Goal: Obtain resource: Obtain resource

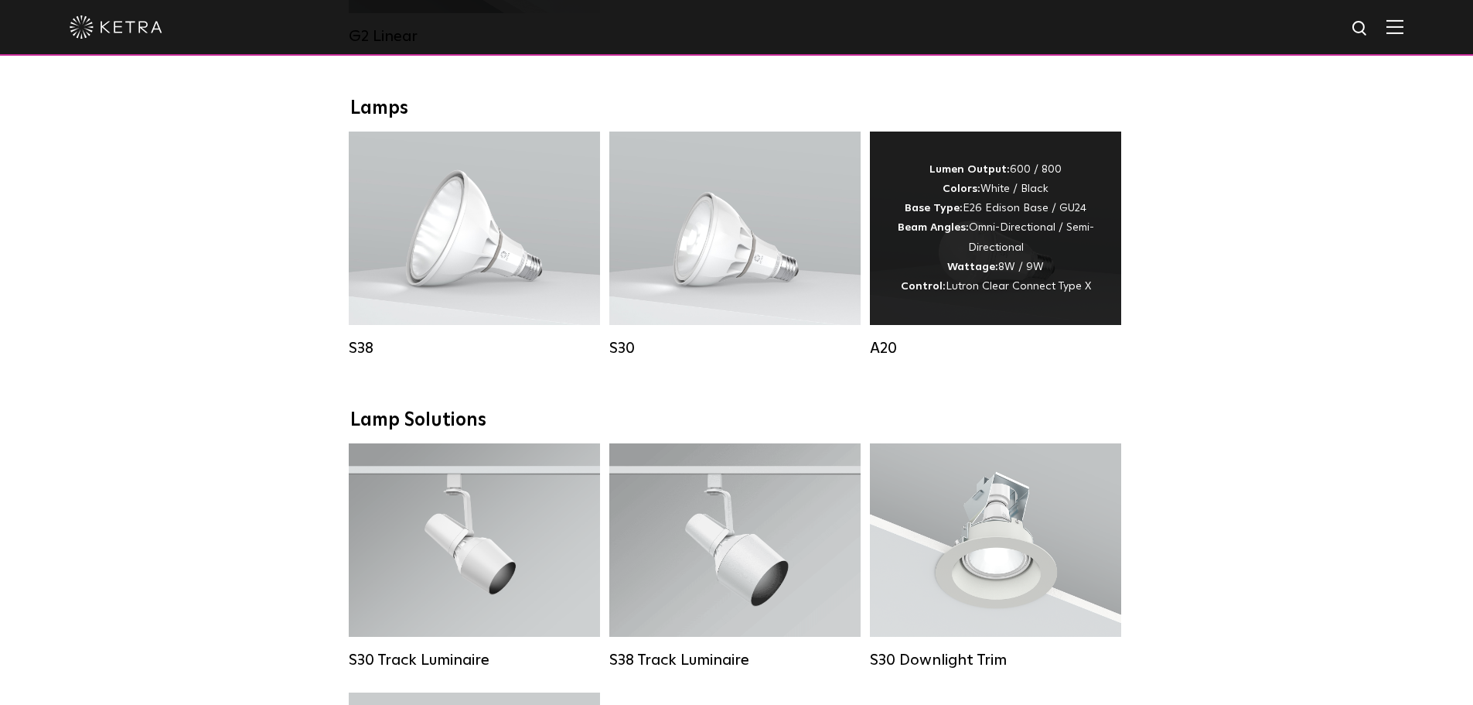
scroll to position [1083, 0]
click at [957, 310] on div "Lumen Output: 600 / 800 Colors: White / Black Base Type: E26 Edison Base / GU24…" at bounding box center [995, 227] width 251 height 193
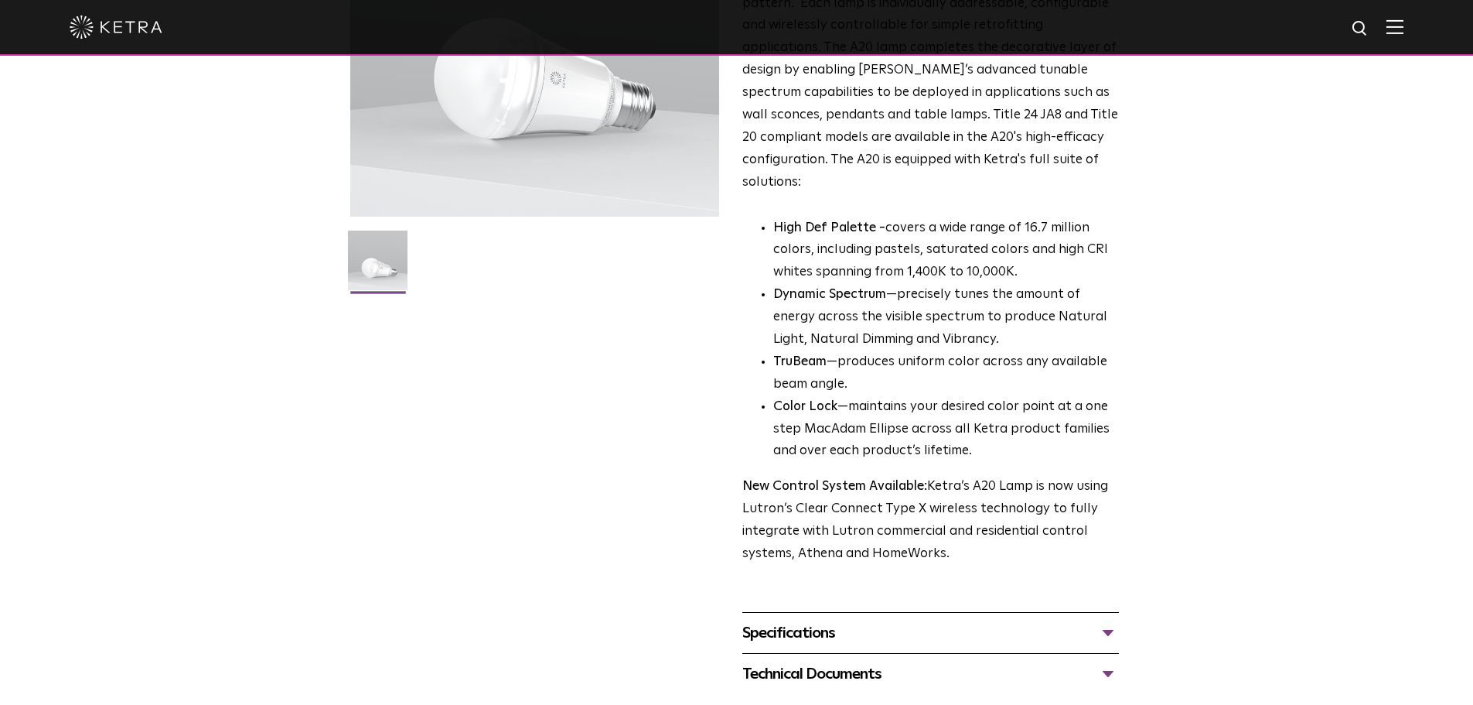
scroll to position [464, 0]
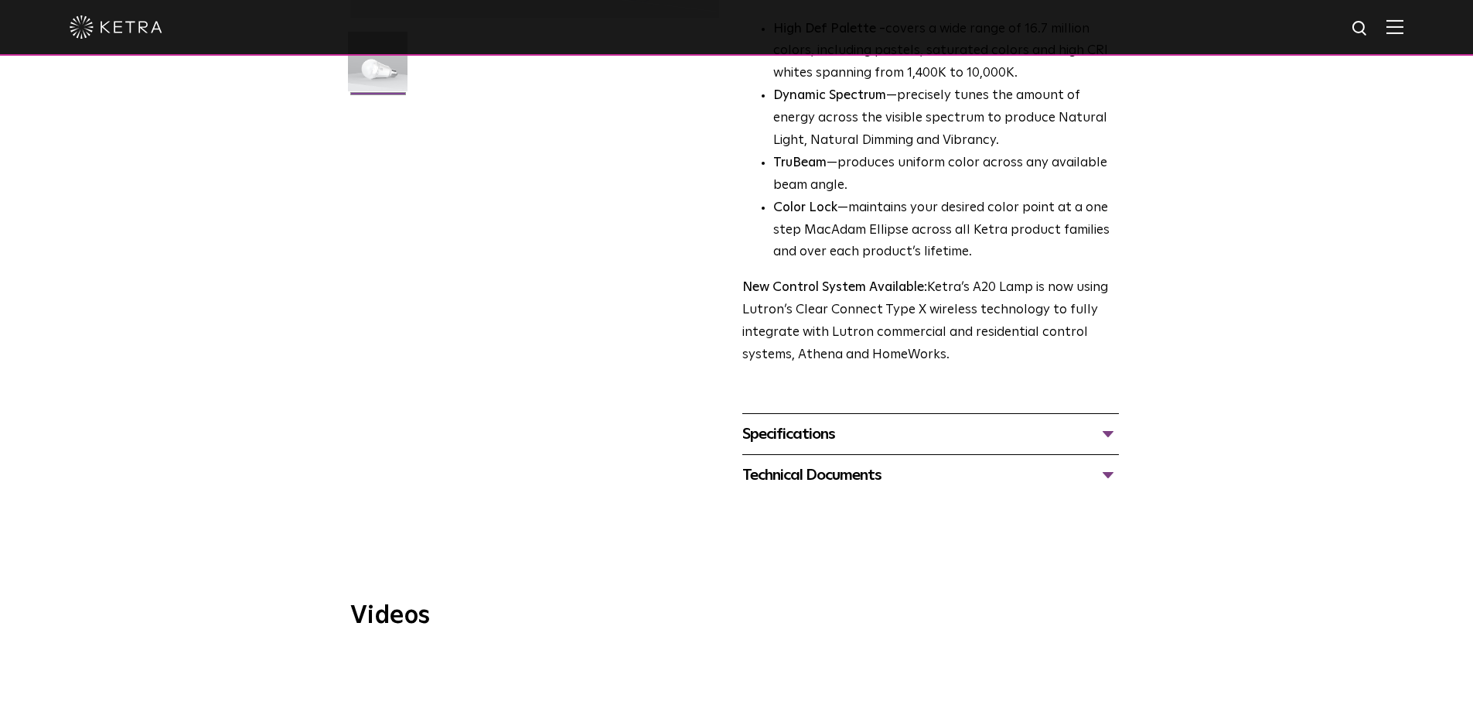
click at [1095, 422] on div "Specifications" at bounding box center [931, 434] width 377 height 25
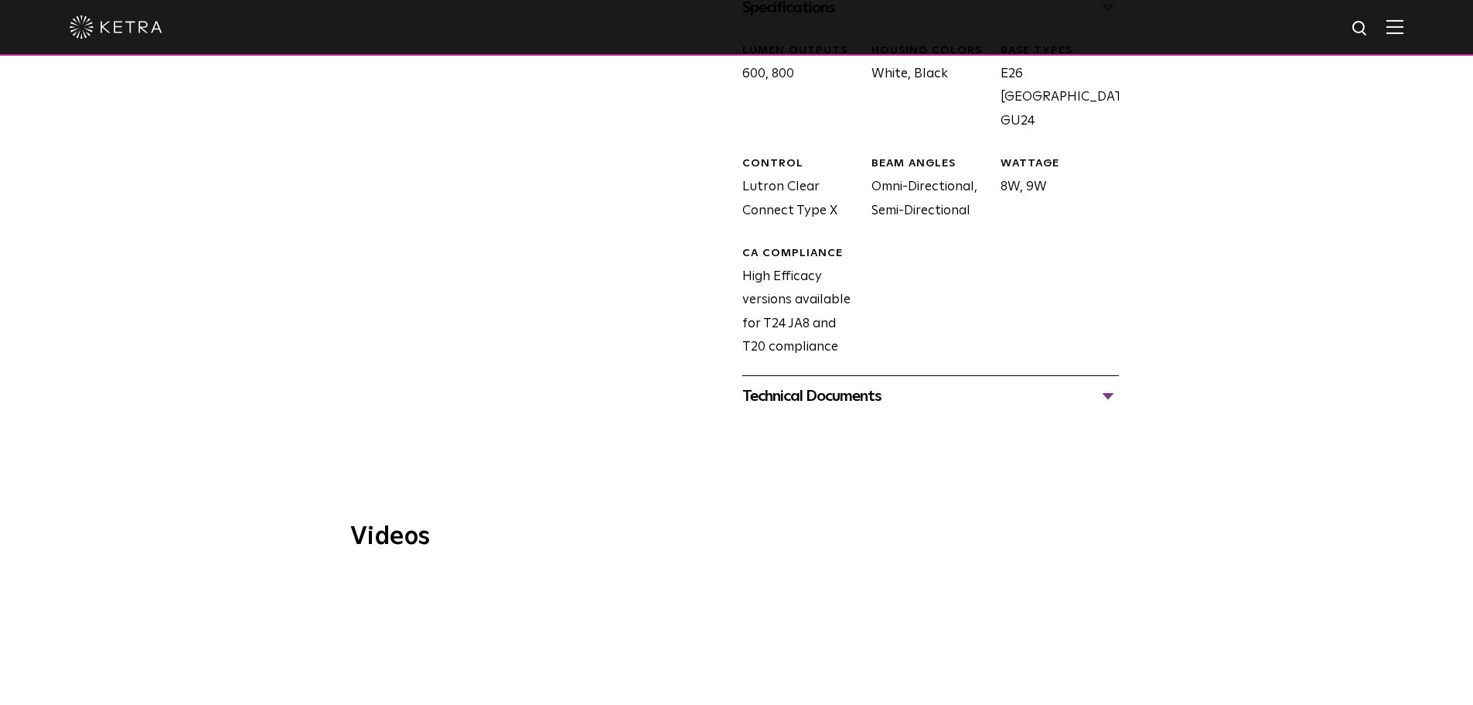
scroll to position [928, 0]
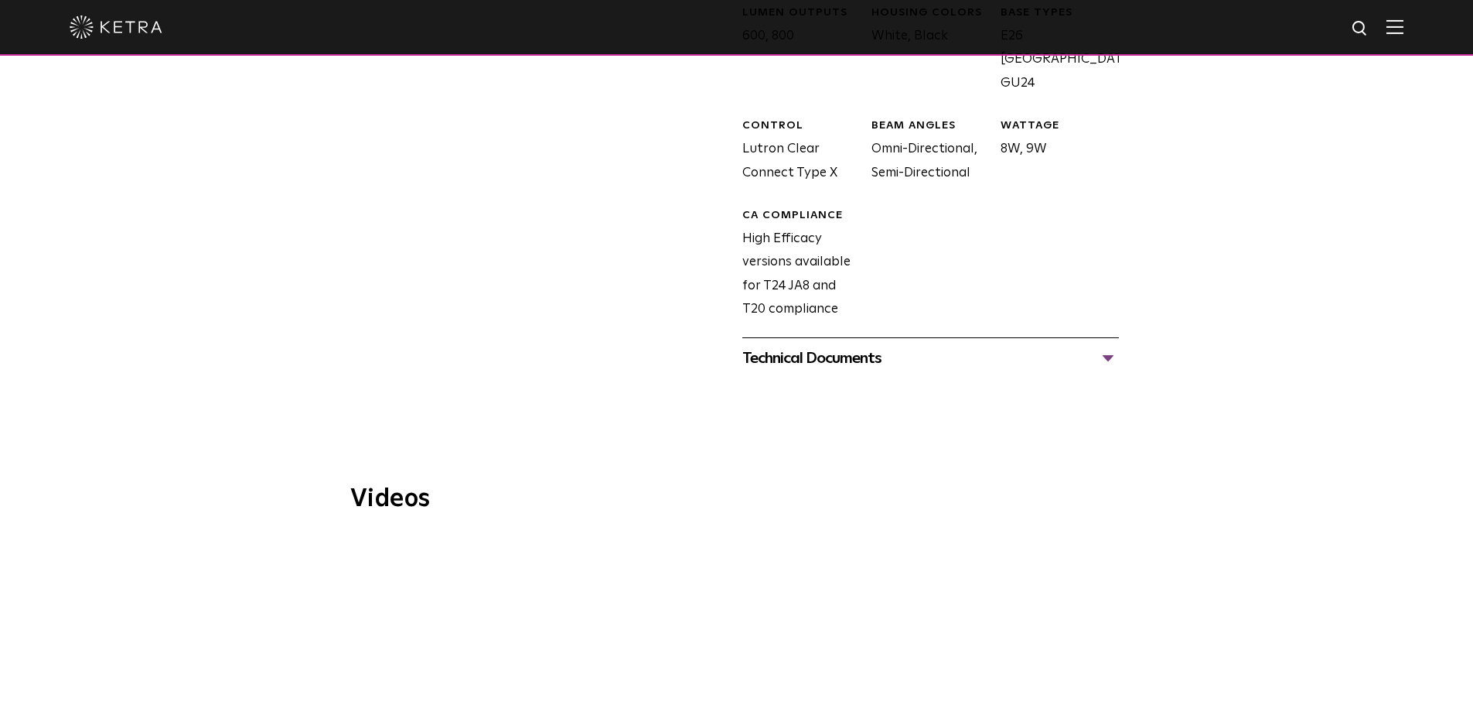
click at [1095, 346] on div "Technical Documents" at bounding box center [931, 358] width 377 height 25
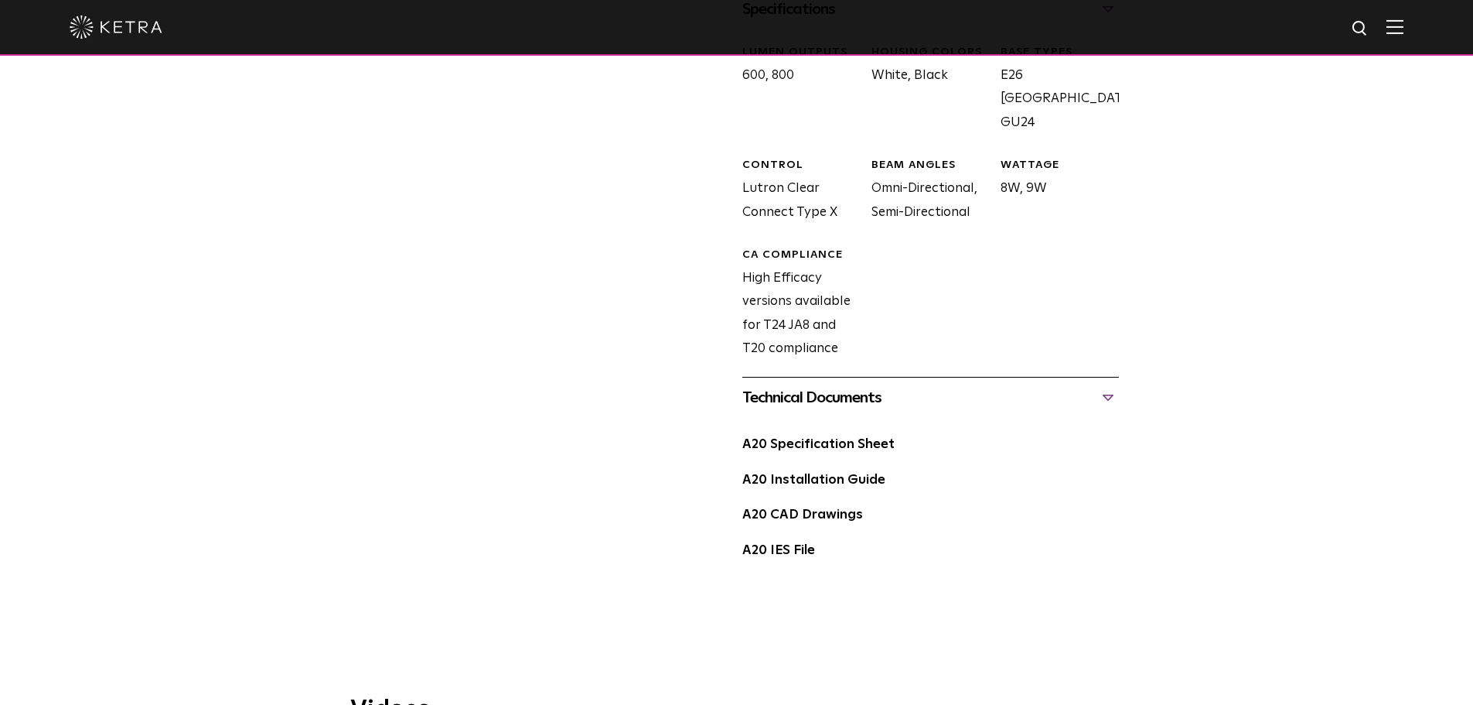
scroll to position [851, 0]
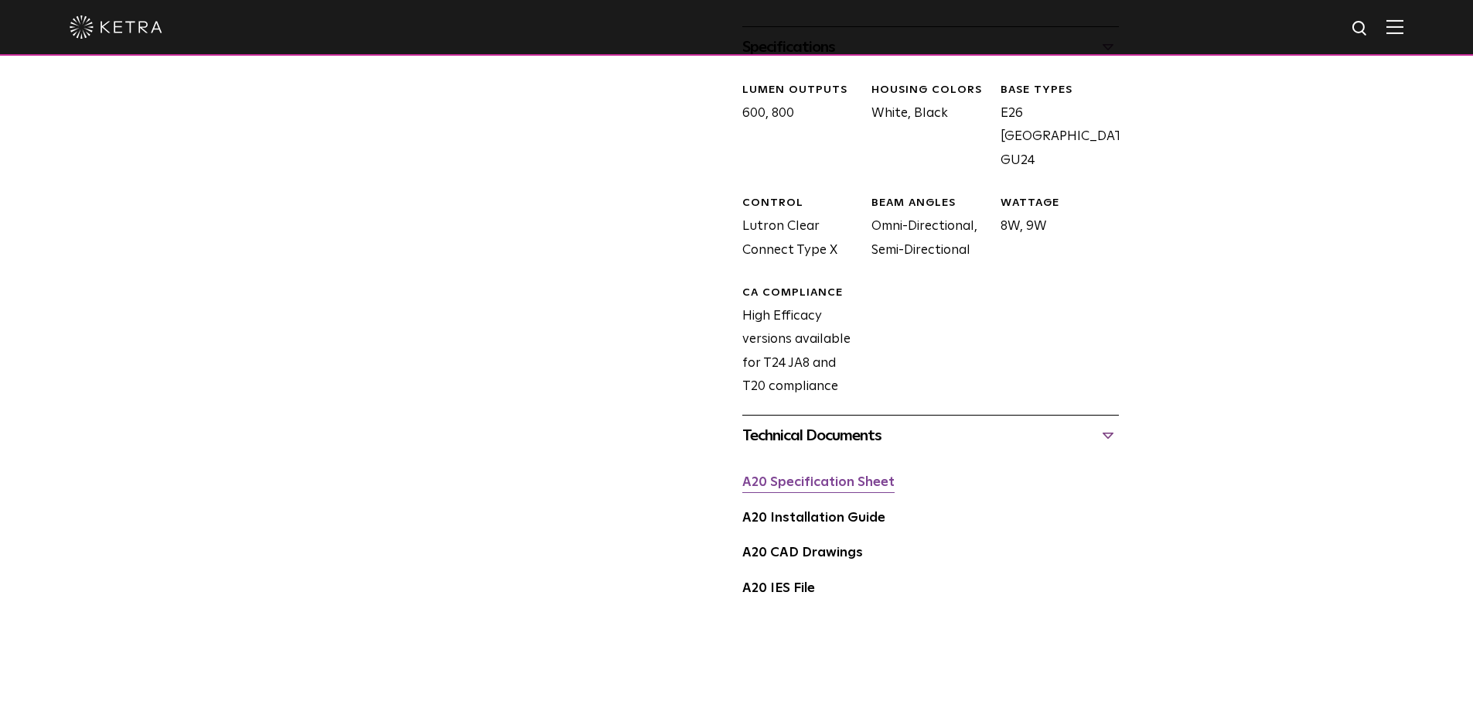
click at [828, 476] on link "A20 Specification Sheet" at bounding box center [819, 482] width 152 height 13
